Goal: Task Accomplishment & Management: Use online tool/utility

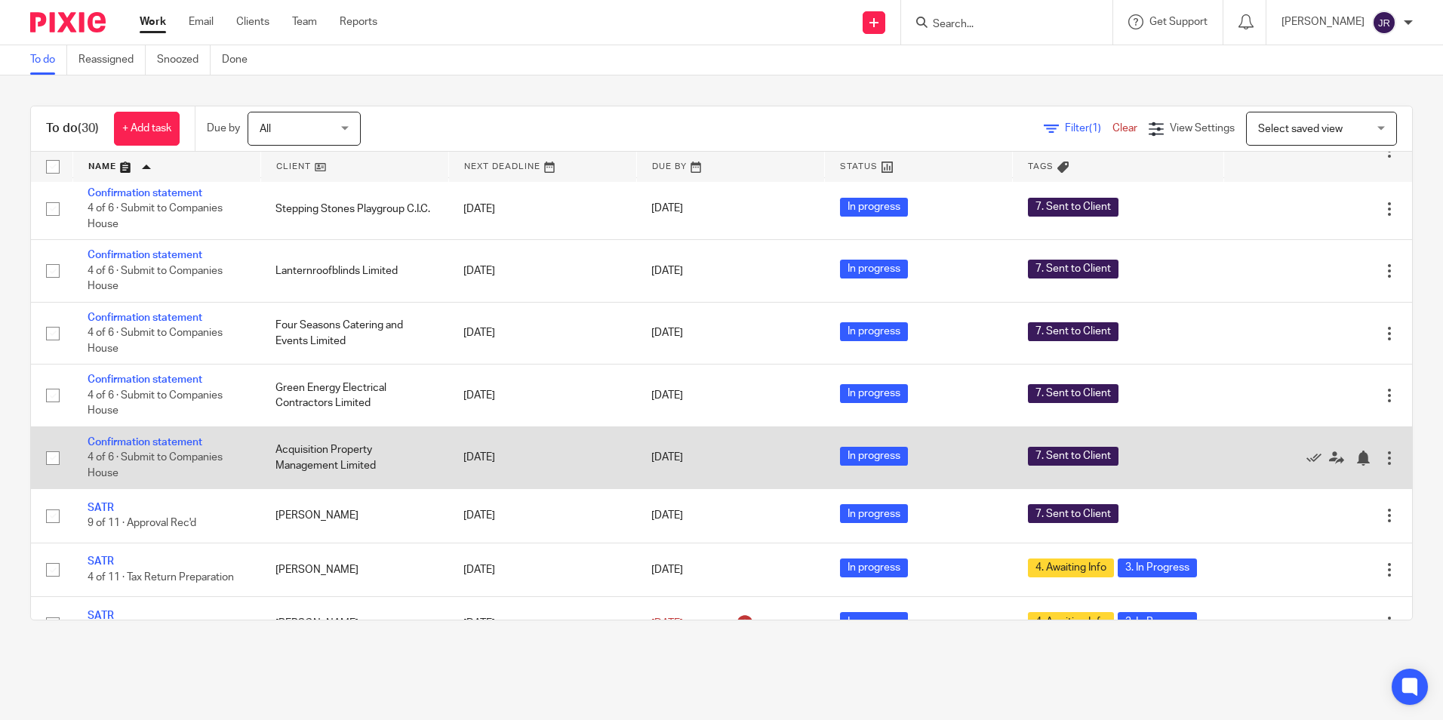
scroll to position [754, 0]
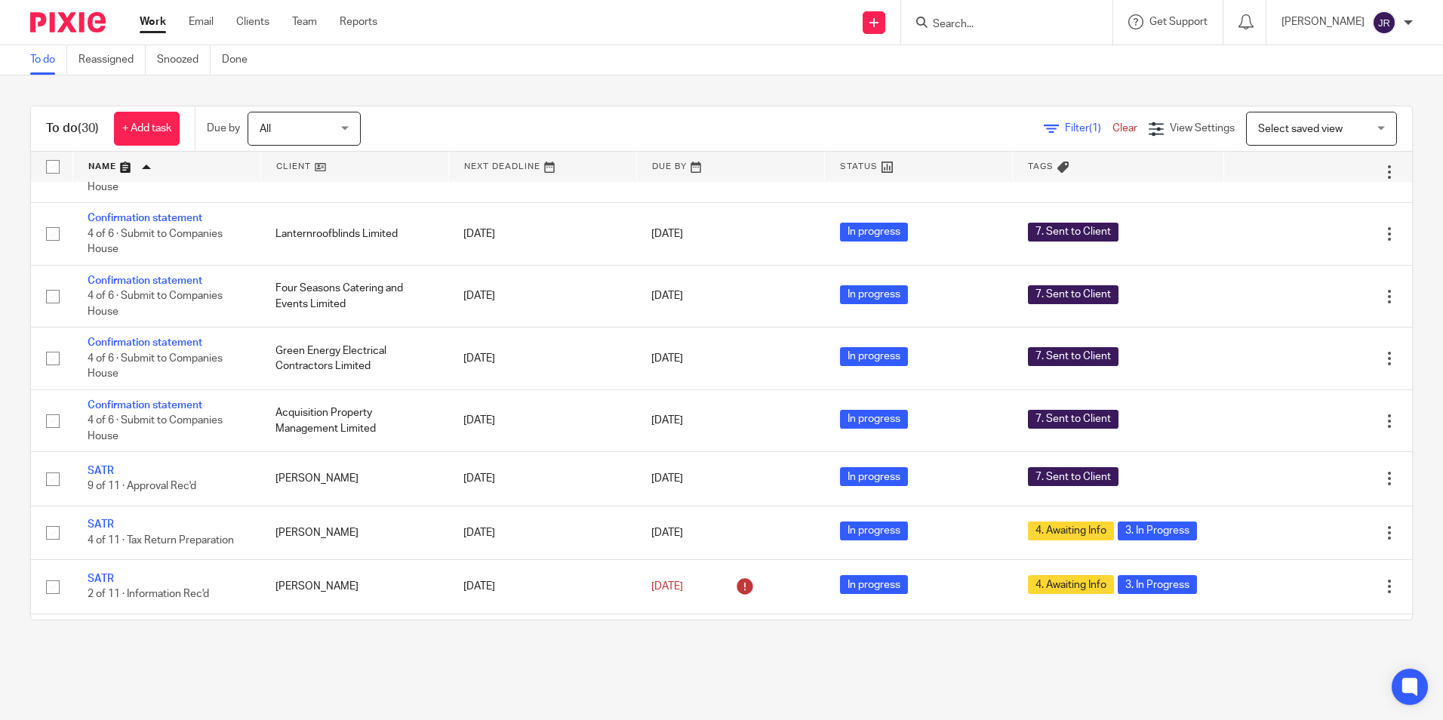
click at [1016, 28] on input "Search" at bounding box center [999, 25] width 136 height 14
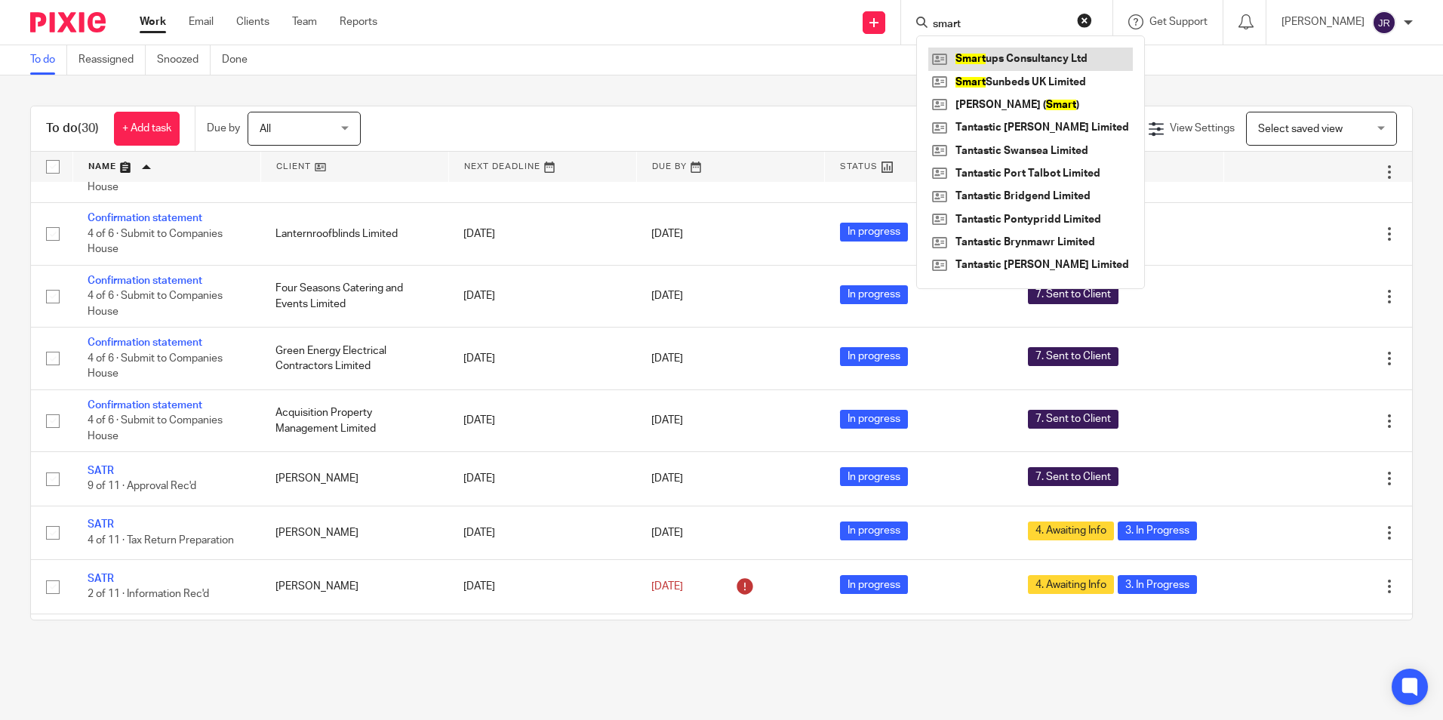
type input "smart"
click at [1010, 57] on link at bounding box center [1030, 59] width 204 height 23
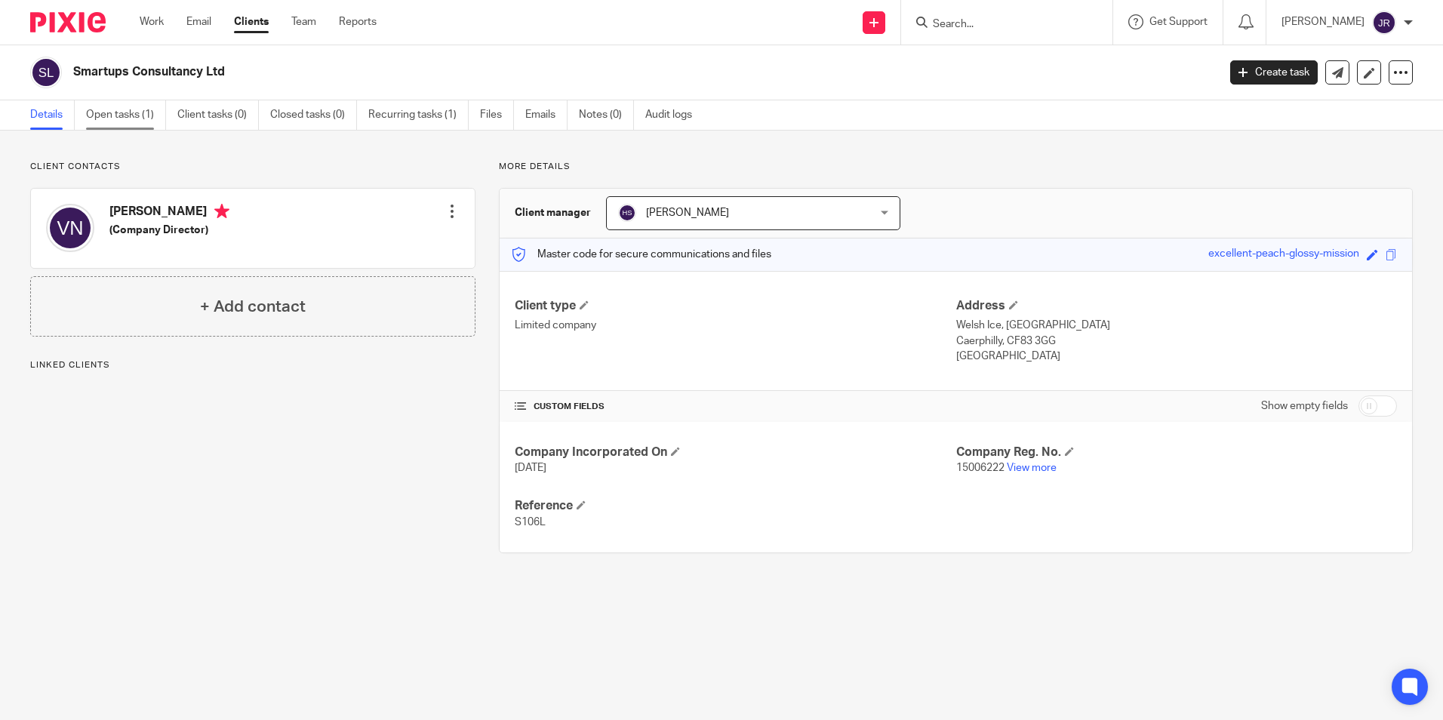
click at [133, 117] on link "Open tasks (1)" at bounding box center [126, 114] width 80 height 29
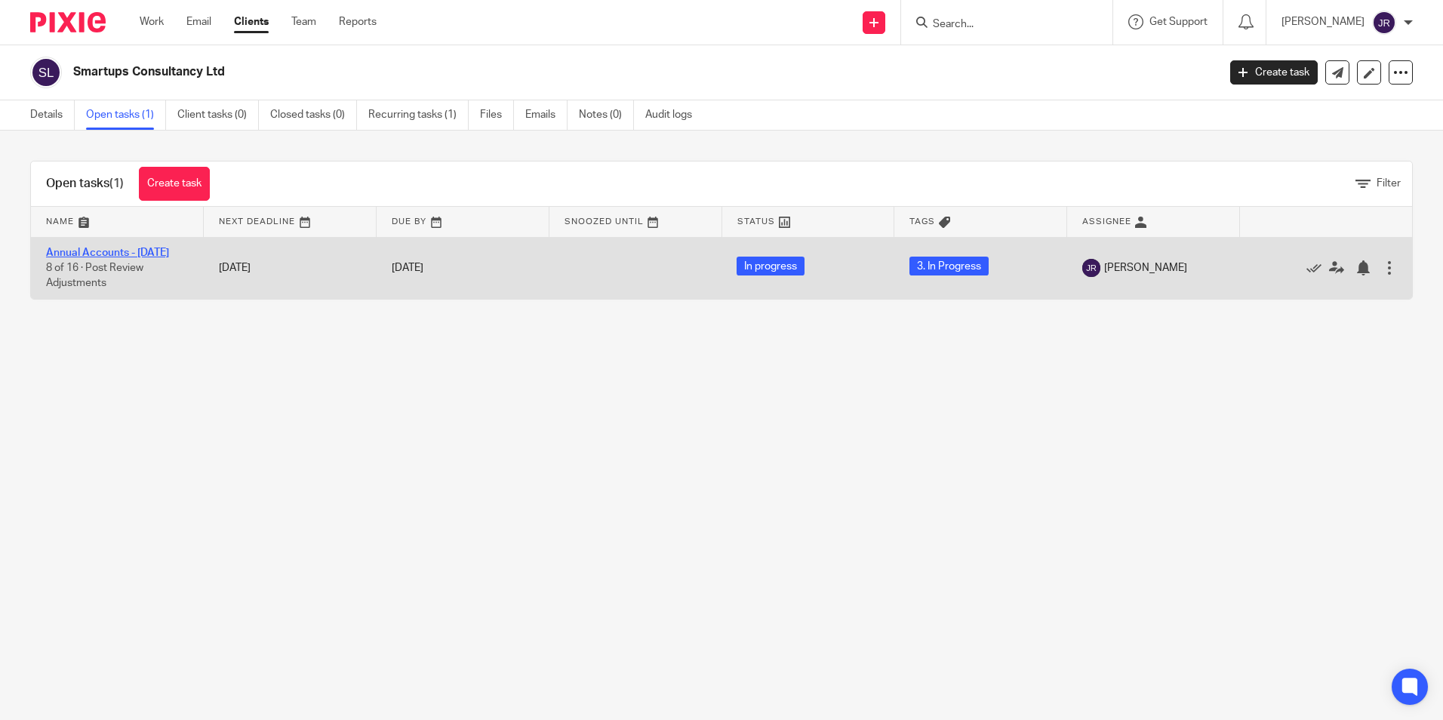
click at [111, 253] on link "Annual Accounts - [DATE]" at bounding box center [107, 252] width 123 height 11
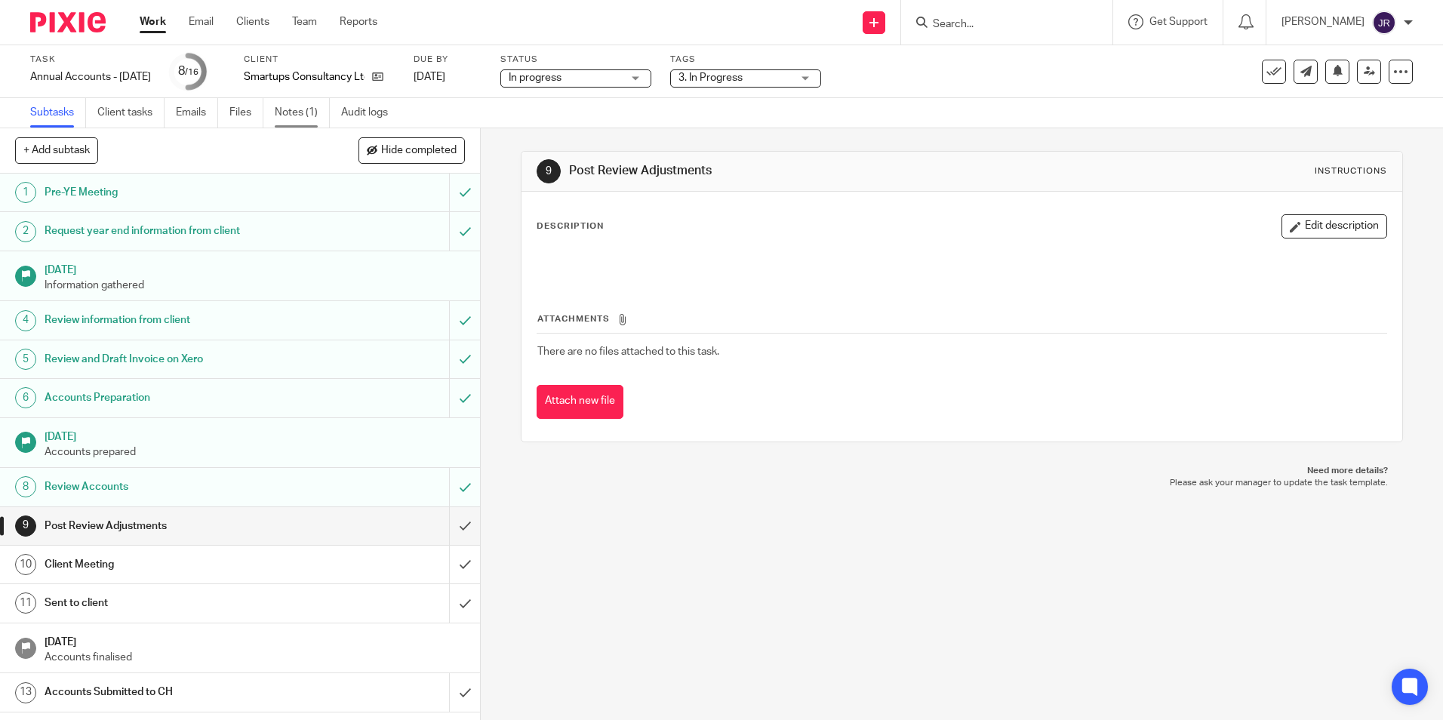
click at [284, 109] on link "Notes (1)" at bounding box center [302, 112] width 55 height 29
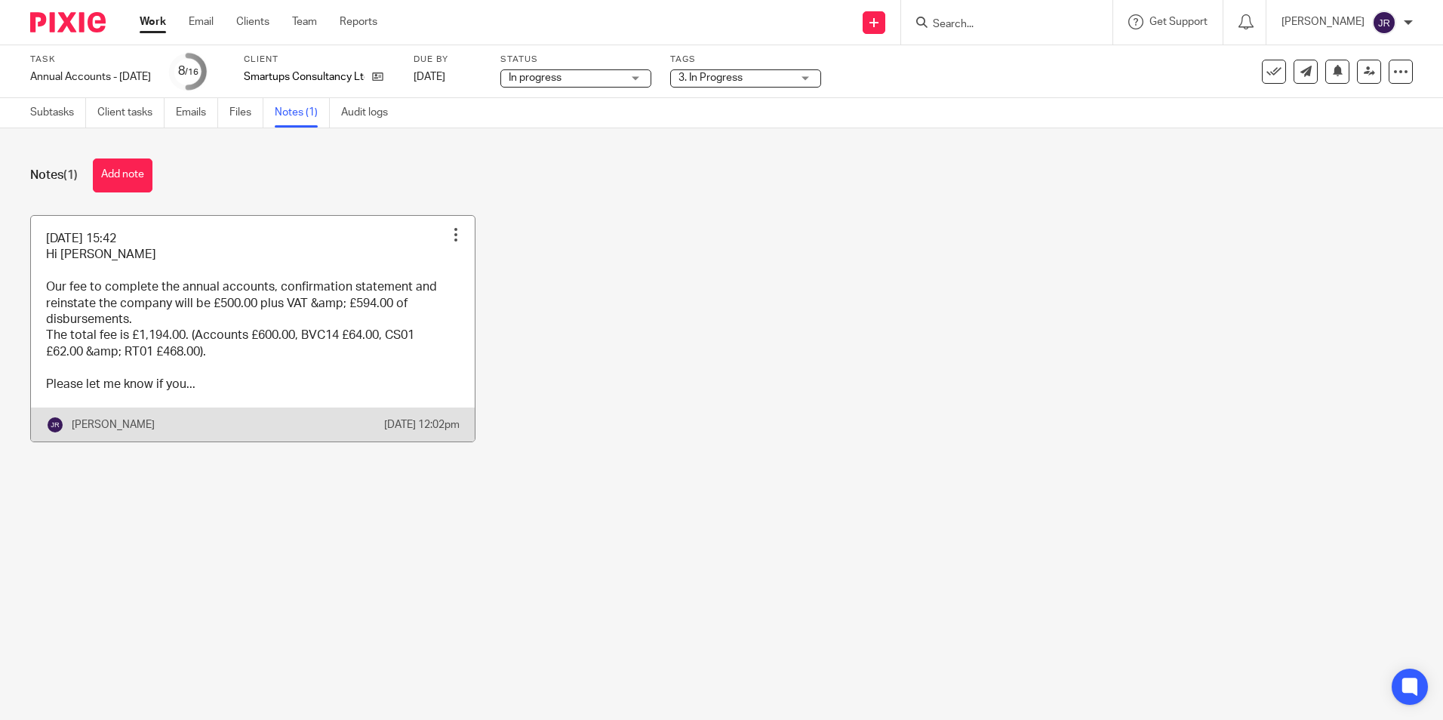
click at [313, 386] on link at bounding box center [253, 329] width 444 height 226
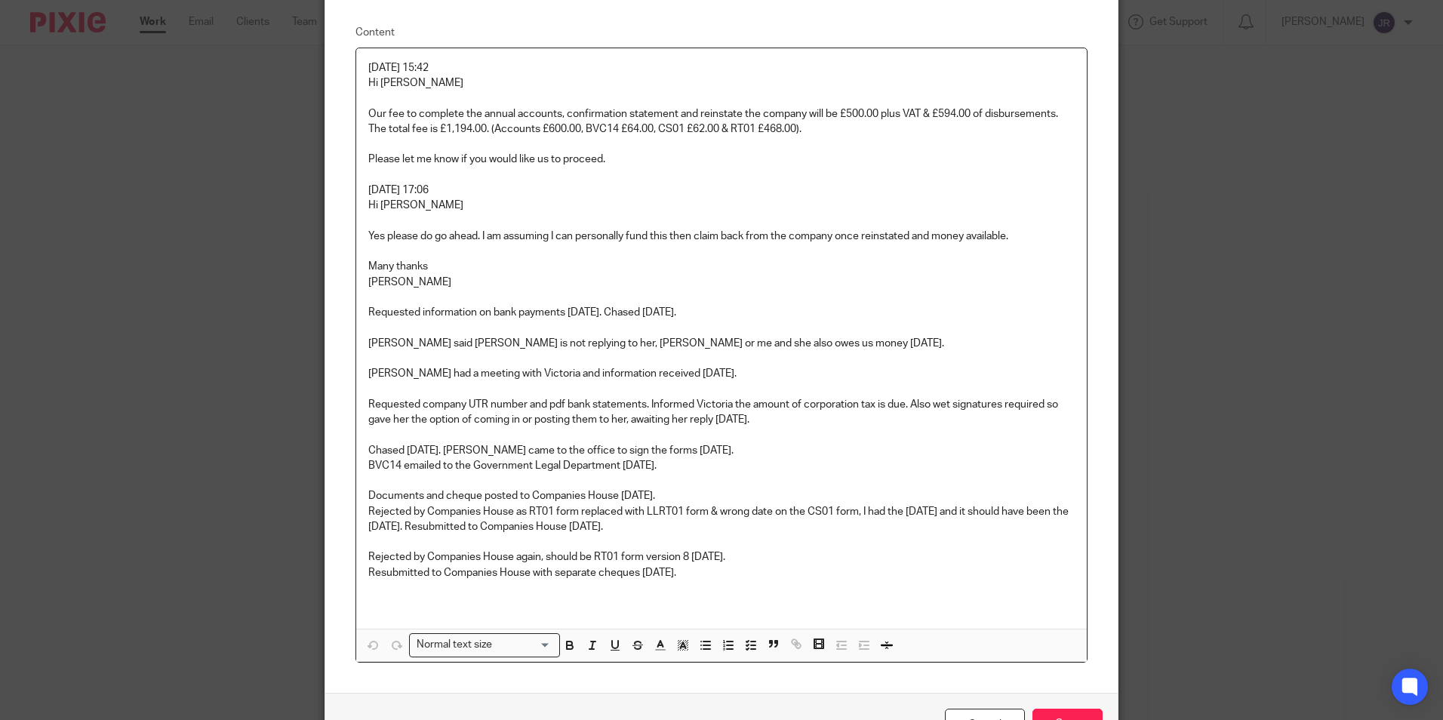
scroll to position [210, 0]
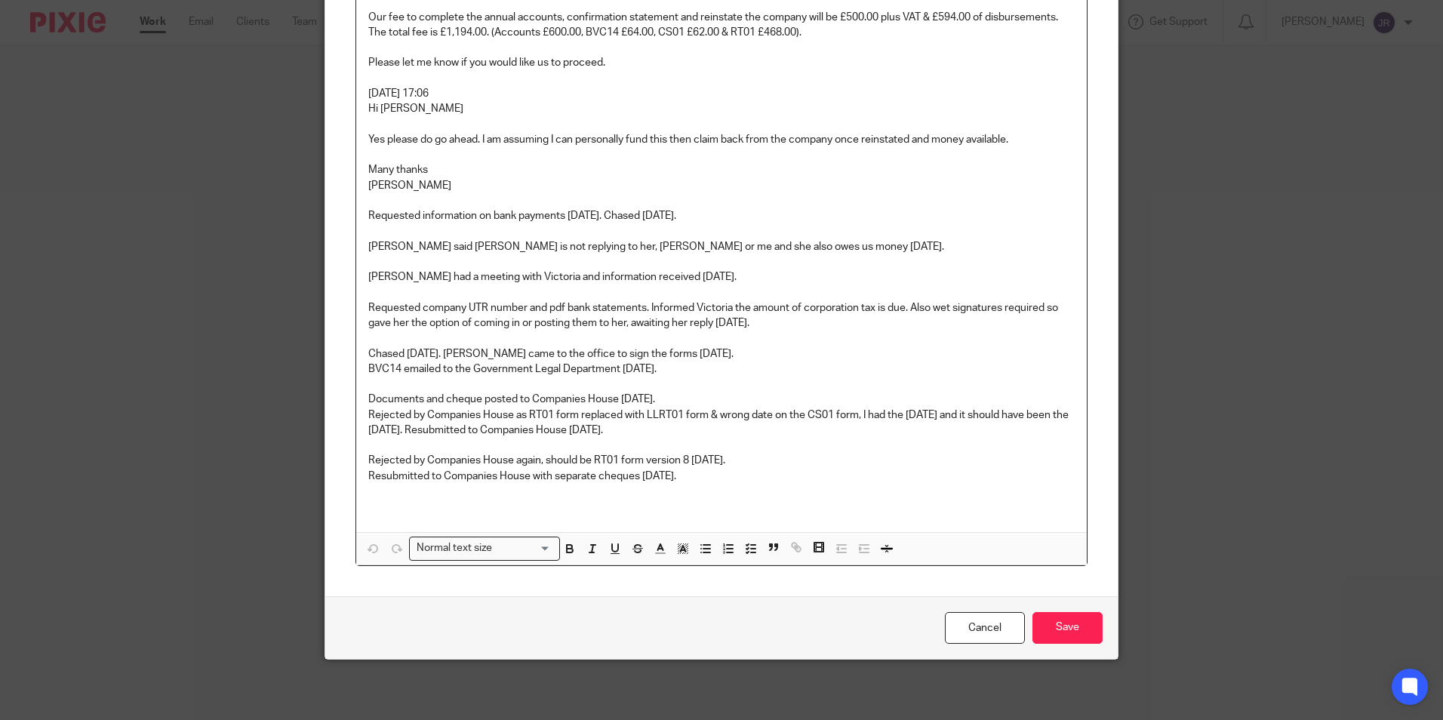
click at [696, 473] on p "Resubmitted to Companies House with separate cheques [DATE]." at bounding box center [721, 476] width 706 height 15
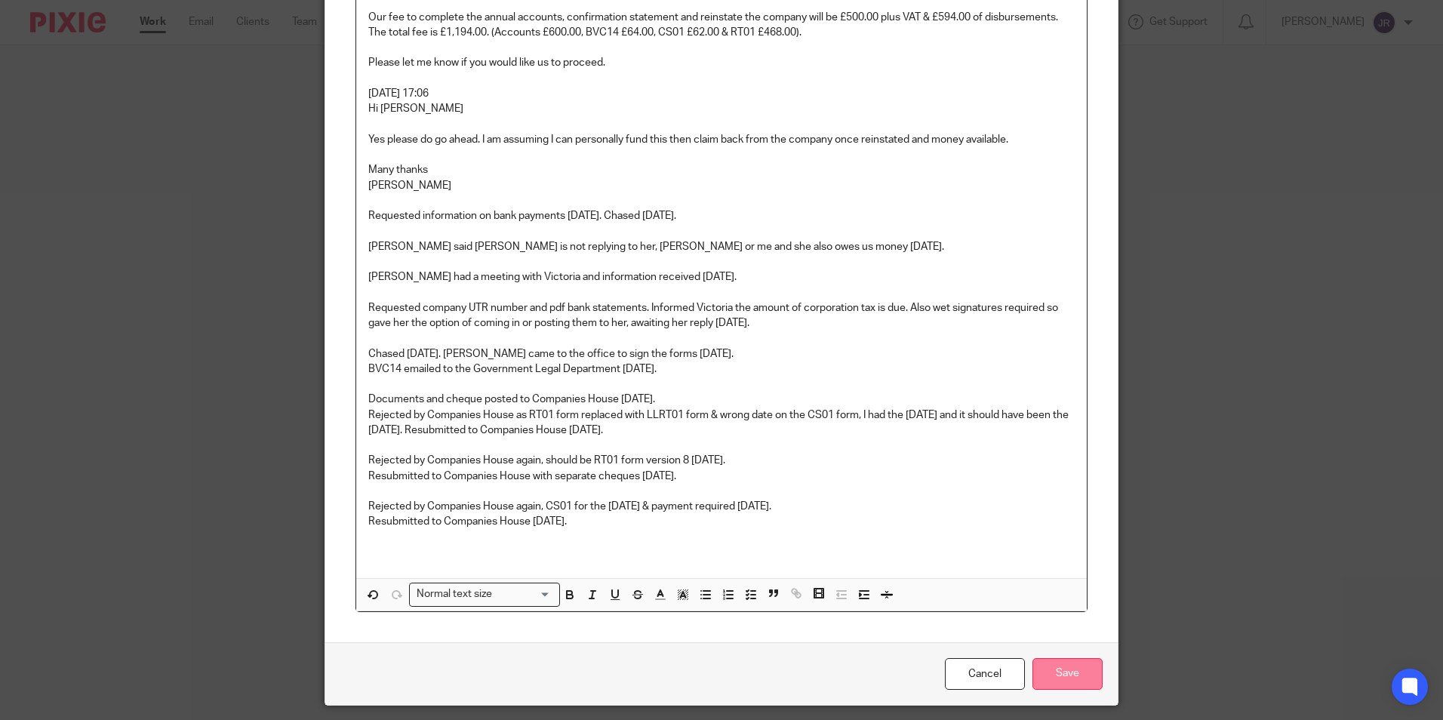
click at [1086, 680] on input "Save" at bounding box center [1067, 674] width 70 height 32
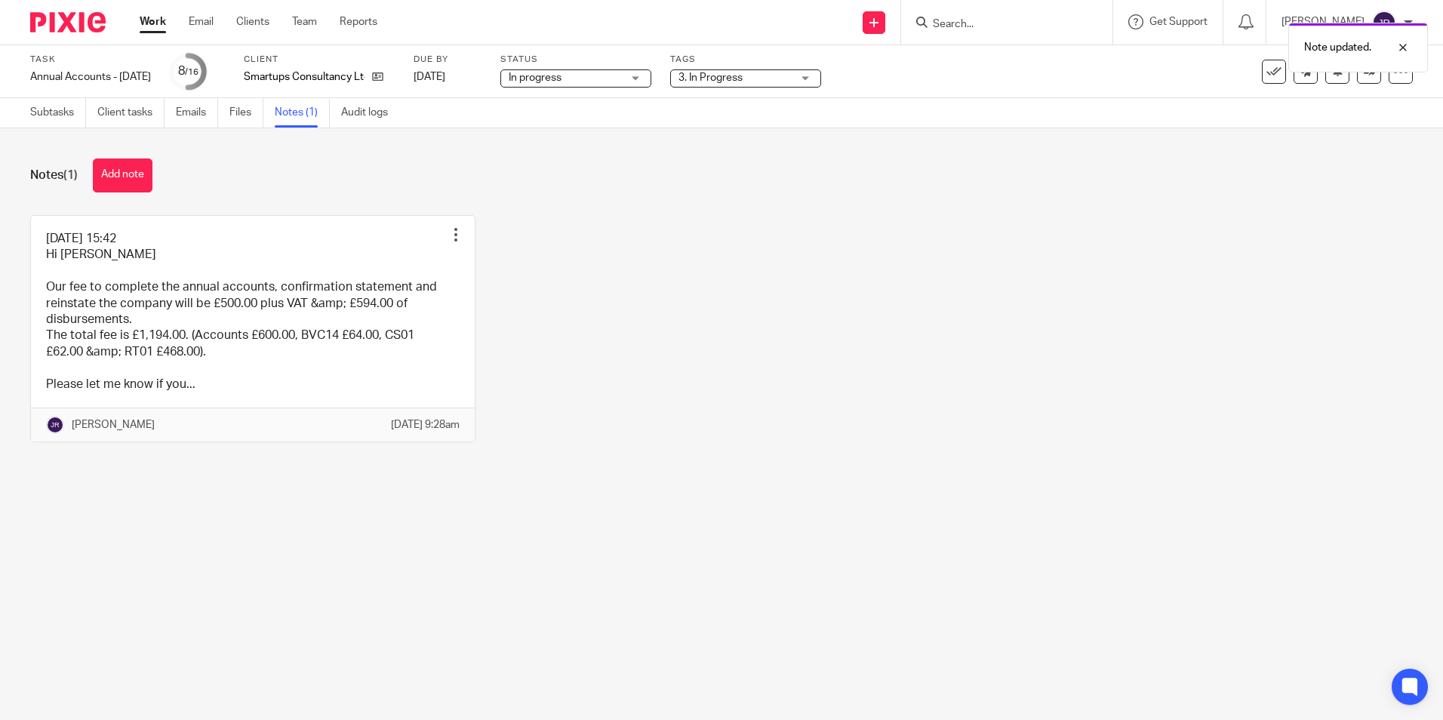
click at [163, 29] on link "Work" at bounding box center [153, 21] width 26 height 15
